Goal: Task Accomplishment & Management: Manage account settings

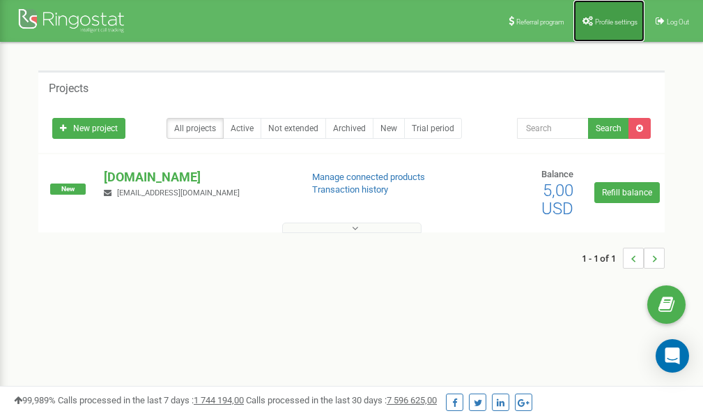
click at [599, 34] on link "Profile settings" at bounding box center [609, 21] width 71 height 42
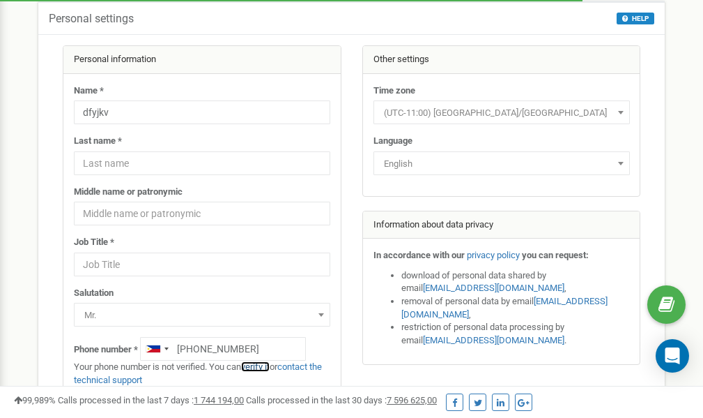
click at [261, 367] on link "verify it" at bounding box center [255, 366] width 29 height 10
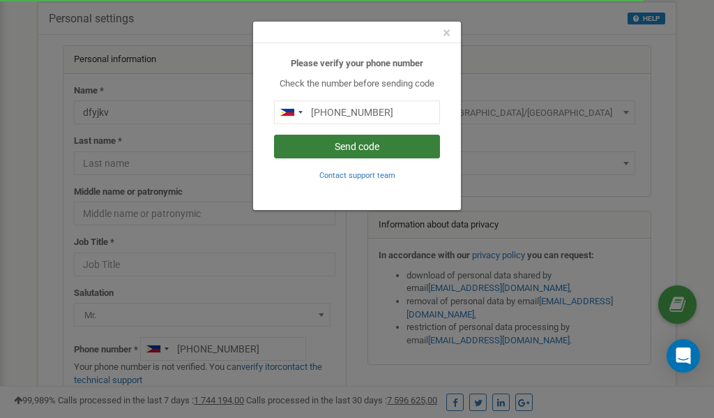
click at [367, 142] on button "Send code" at bounding box center [357, 147] width 166 height 24
